Goal: Task Accomplishment & Management: Manage account settings

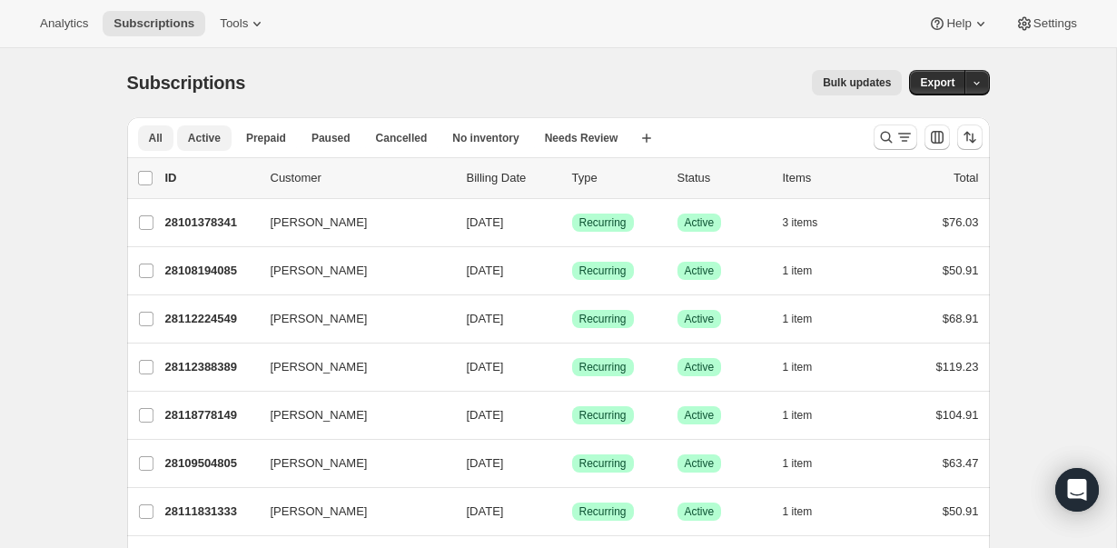
click at [209, 131] on span "Active" at bounding box center [204, 138] width 33 height 15
click at [155, 134] on span "All" at bounding box center [156, 138] width 14 height 15
